Goal: Task Accomplishment & Management: Use online tool/utility

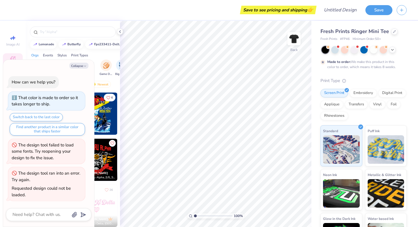
type textarea "x"
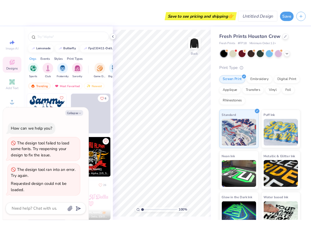
scroll to position [23, 0]
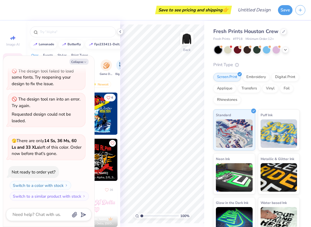
type textarea "x"
